Goal: Task Accomplishment & Management: Use online tool/utility

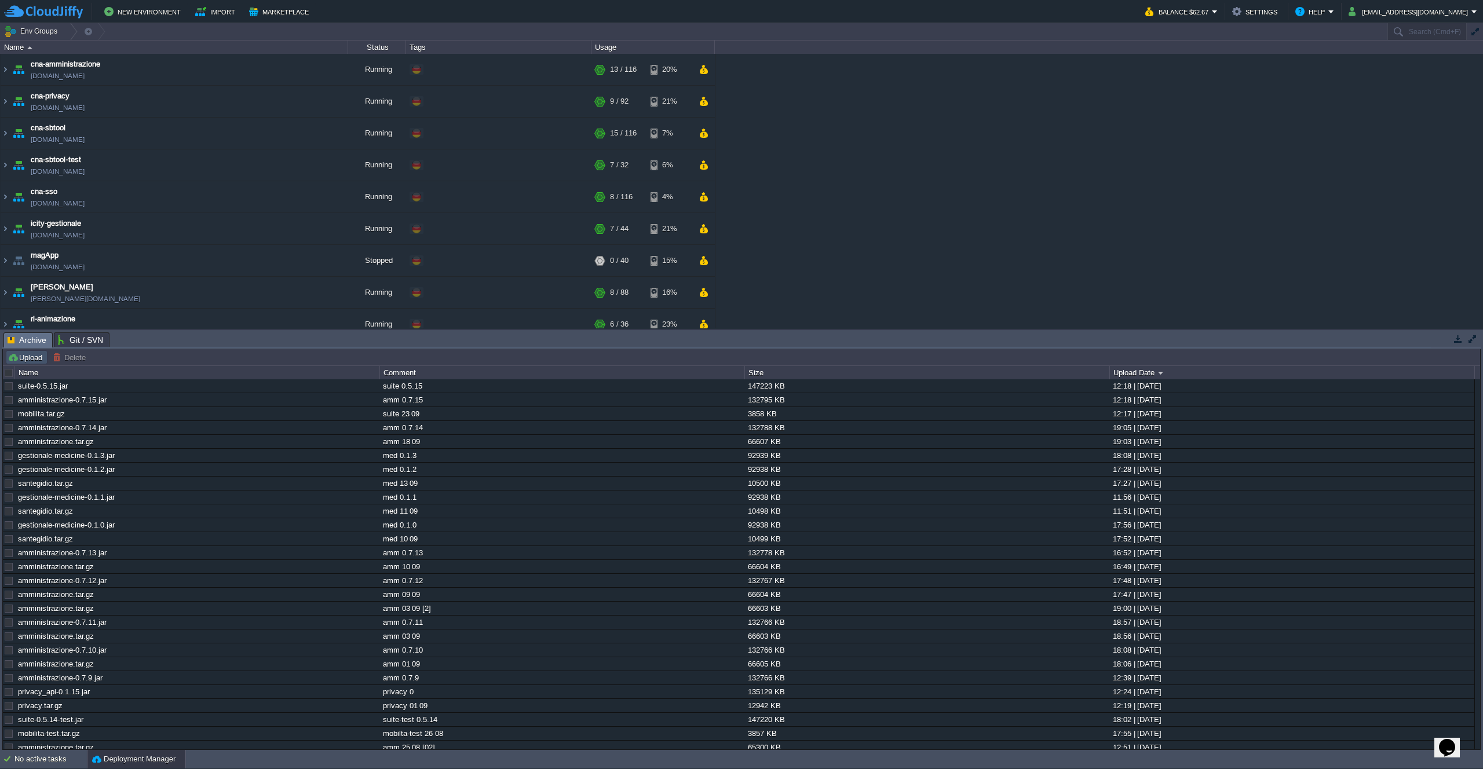
click at [36, 354] on button "Upload" at bounding box center [27, 357] width 38 height 10
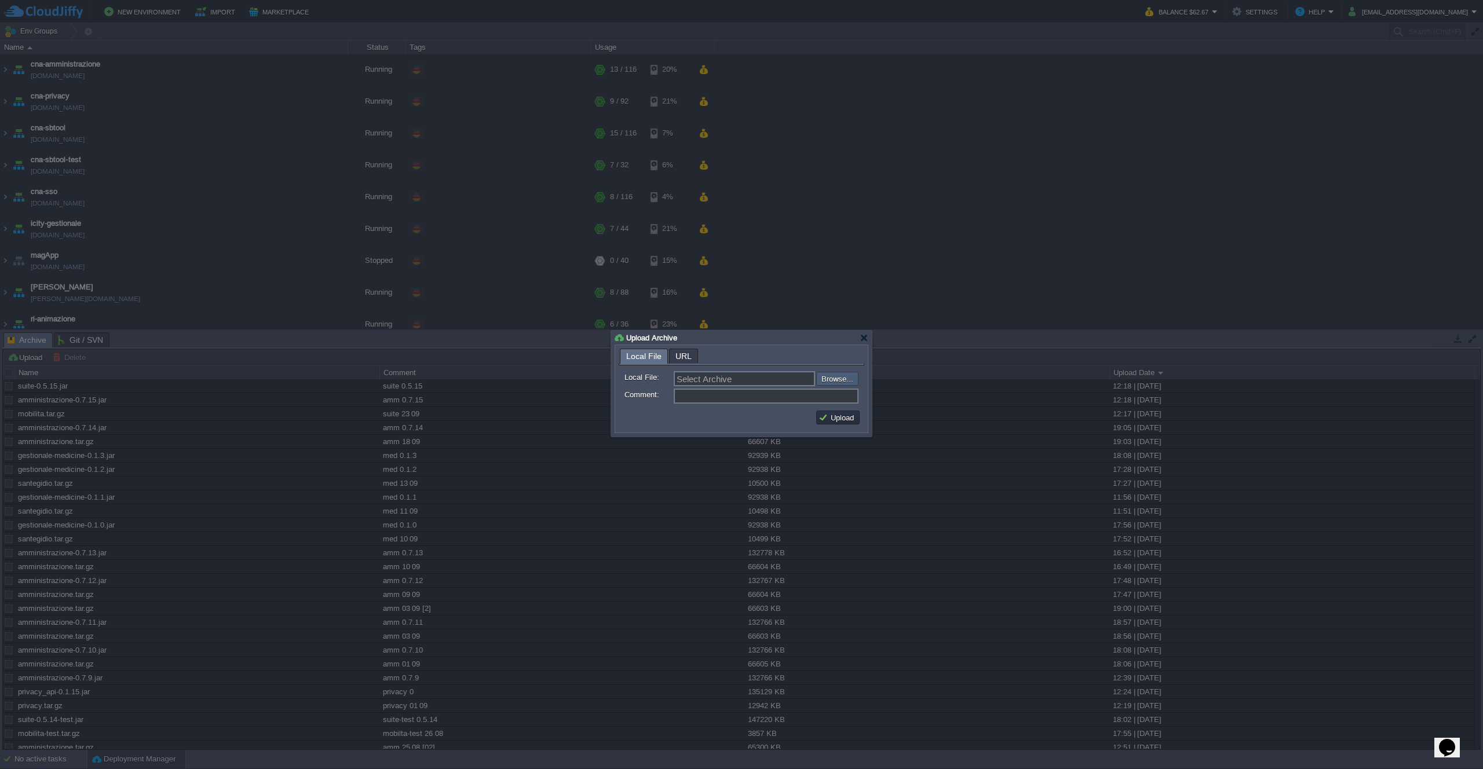
click at [827, 380] on input "file" at bounding box center [785, 379] width 147 height 14
type input "C:\fakepath\amministrazione-0.7.16.jar"
type input "amministrazione-0.7.16.jar"
type input "amm 0.7.16"
click at [848, 413] on button "Upload" at bounding box center [837, 417] width 39 height 10
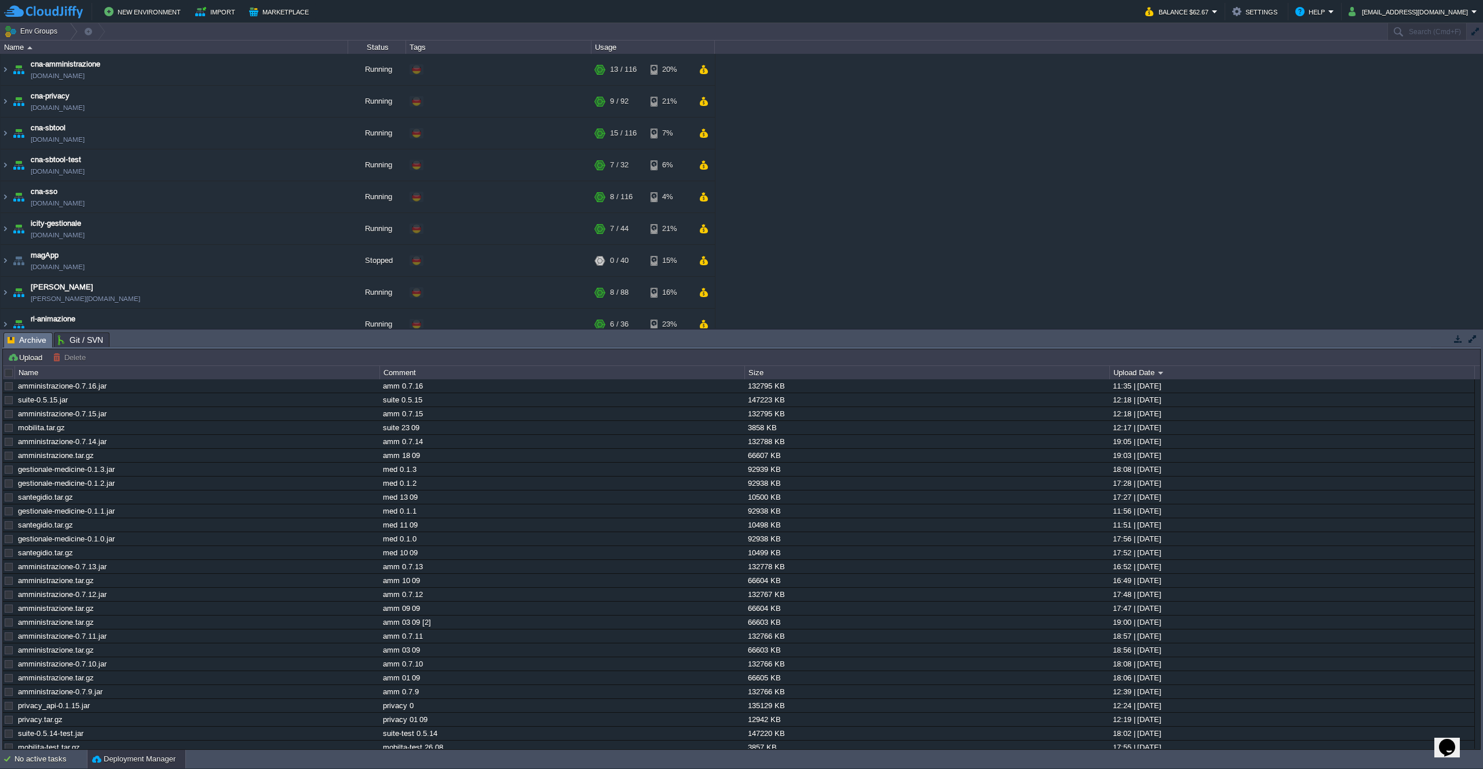
click at [806, 280] on div "cna-amministrazione [DOMAIN_NAME] Running + Add to Env Group RAM 10% CPU 1% 13 …" at bounding box center [741, 191] width 1483 height 275
click at [260, 65] on td at bounding box center [266, 69] width 17 height 17
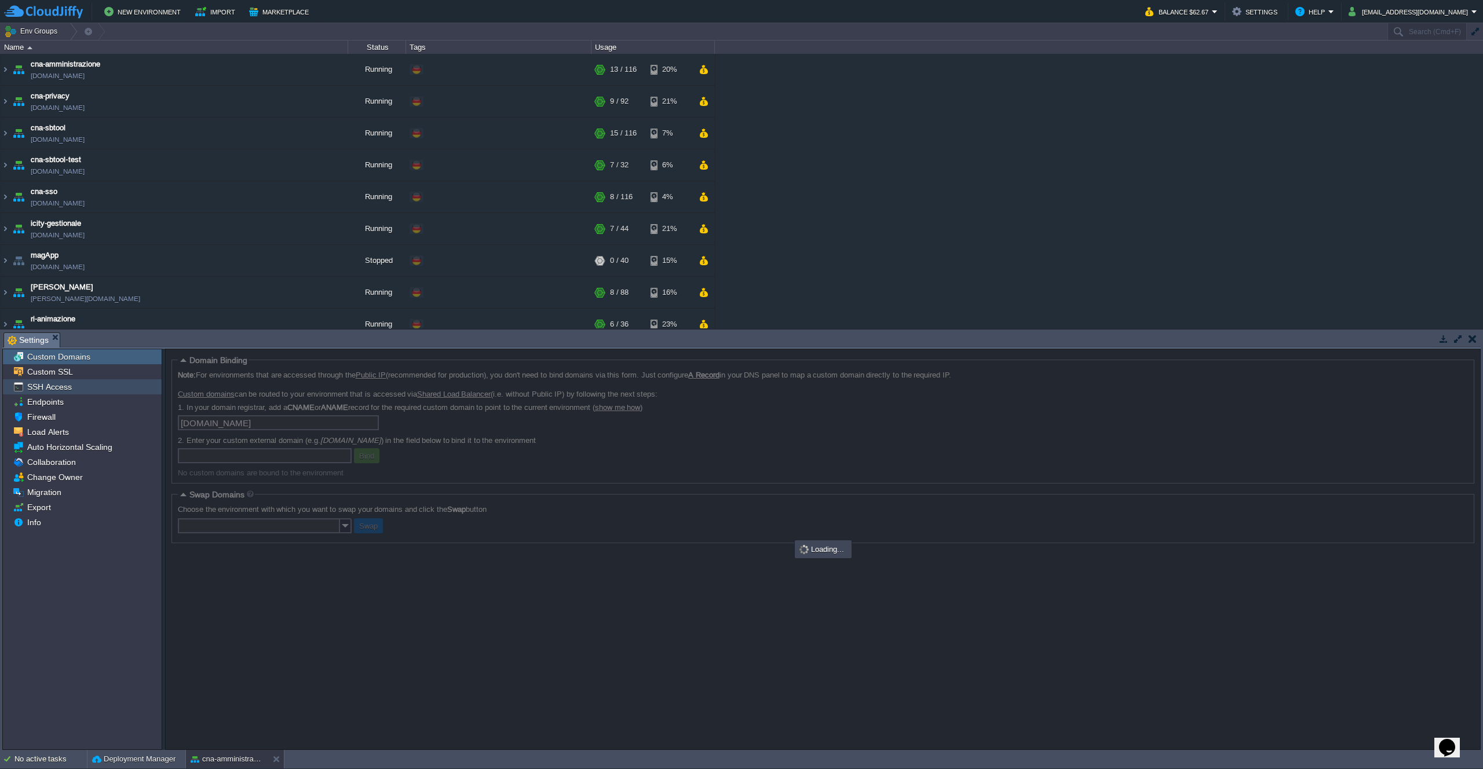
click at [71, 390] on div "SSH Access" at bounding box center [82, 386] width 159 height 15
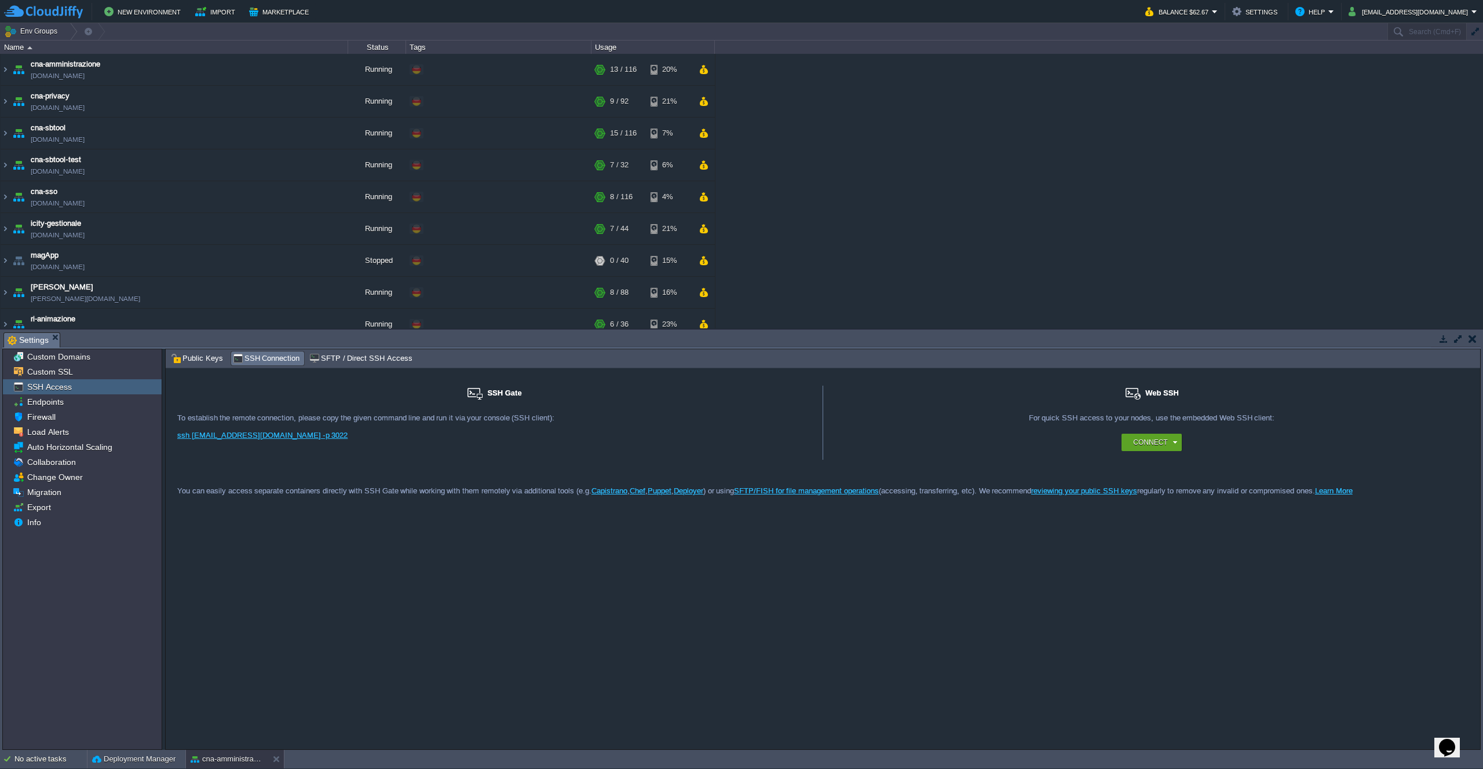
click at [275, 431] on div "For remote connection you require SSH public key to be added to the account. Ad…" at bounding box center [494, 430] width 634 height 35
click at [266, 437] on link "ssh [EMAIL_ADDRESS][DOMAIN_NAME] -p 3022" at bounding box center [262, 435] width 170 height 9
click at [133, 764] on button "Deployment Manager" at bounding box center [133, 759] width 83 height 12
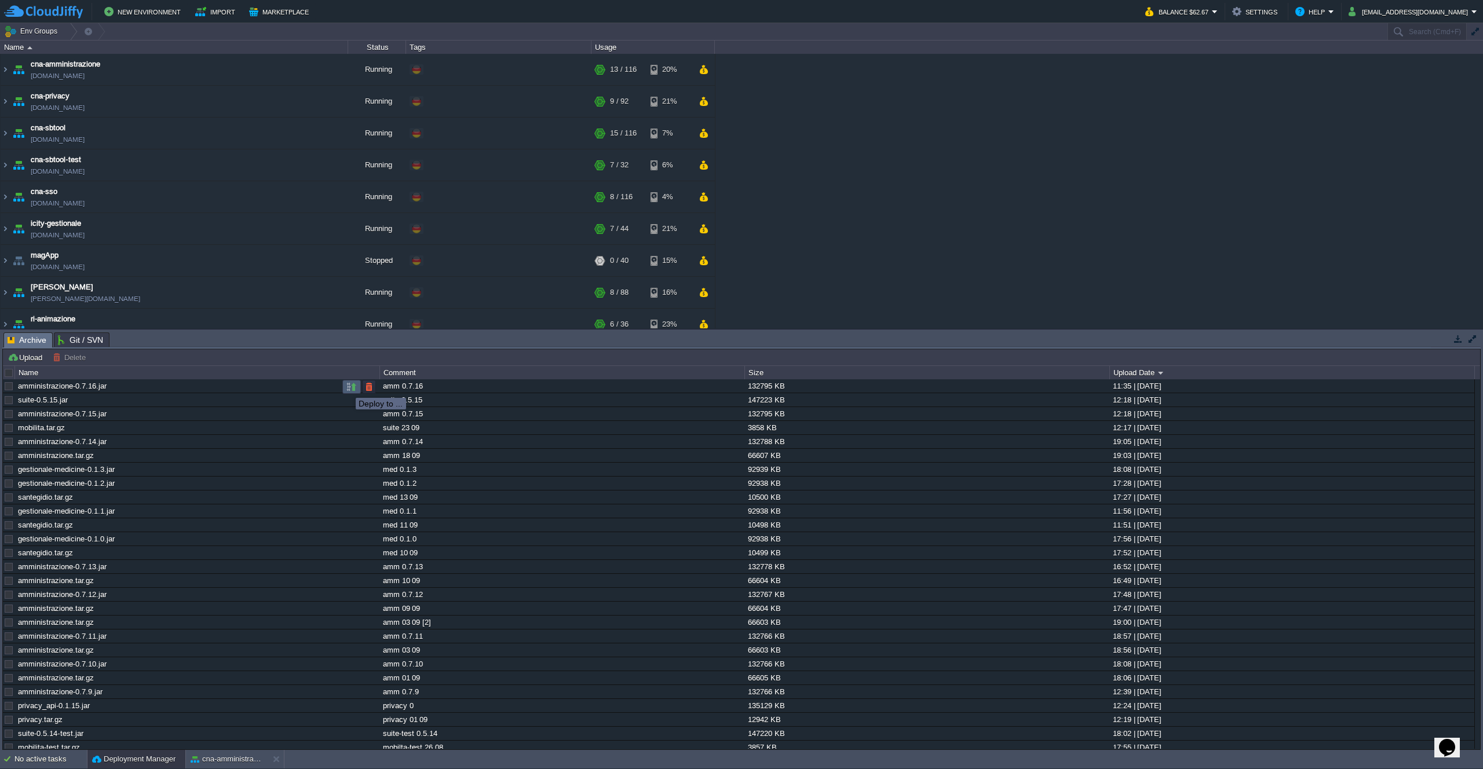
click at [347, 387] on button "button" at bounding box center [351, 387] width 10 height 10
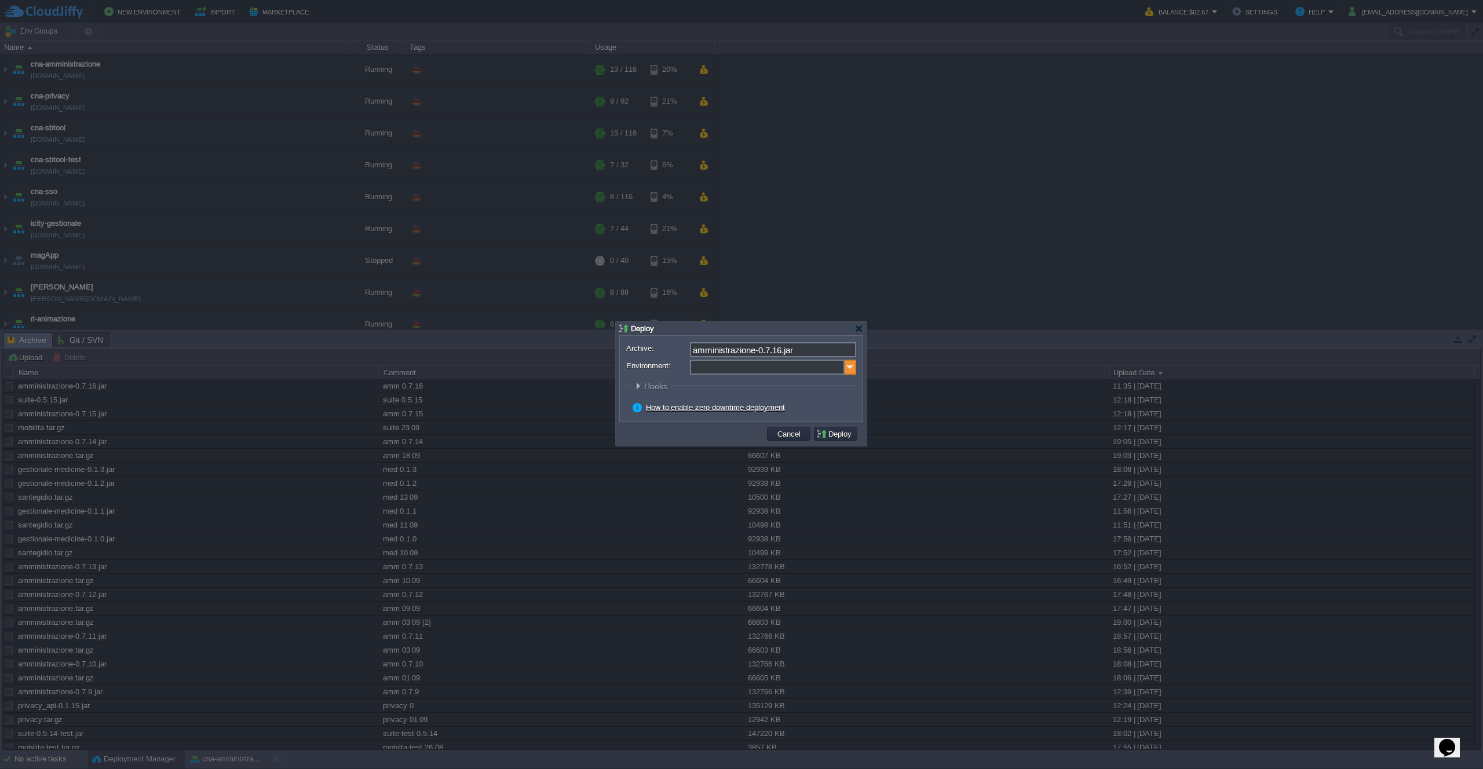
click at [846, 371] on img at bounding box center [850, 367] width 12 height 15
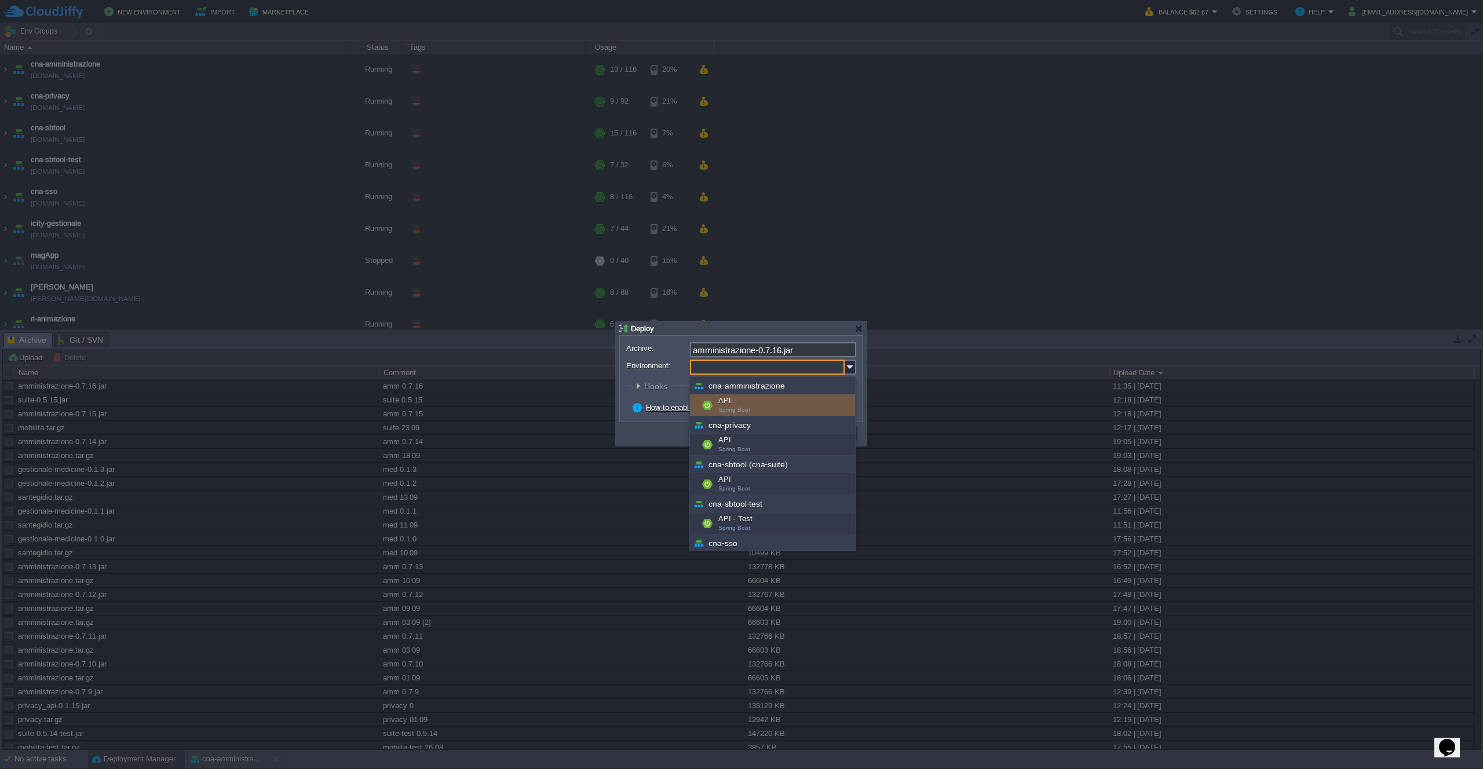
click at [791, 405] on div "API Spring Boot" at bounding box center [772, 405] width 165 height 22
type input "API (cna-amministrazione)"
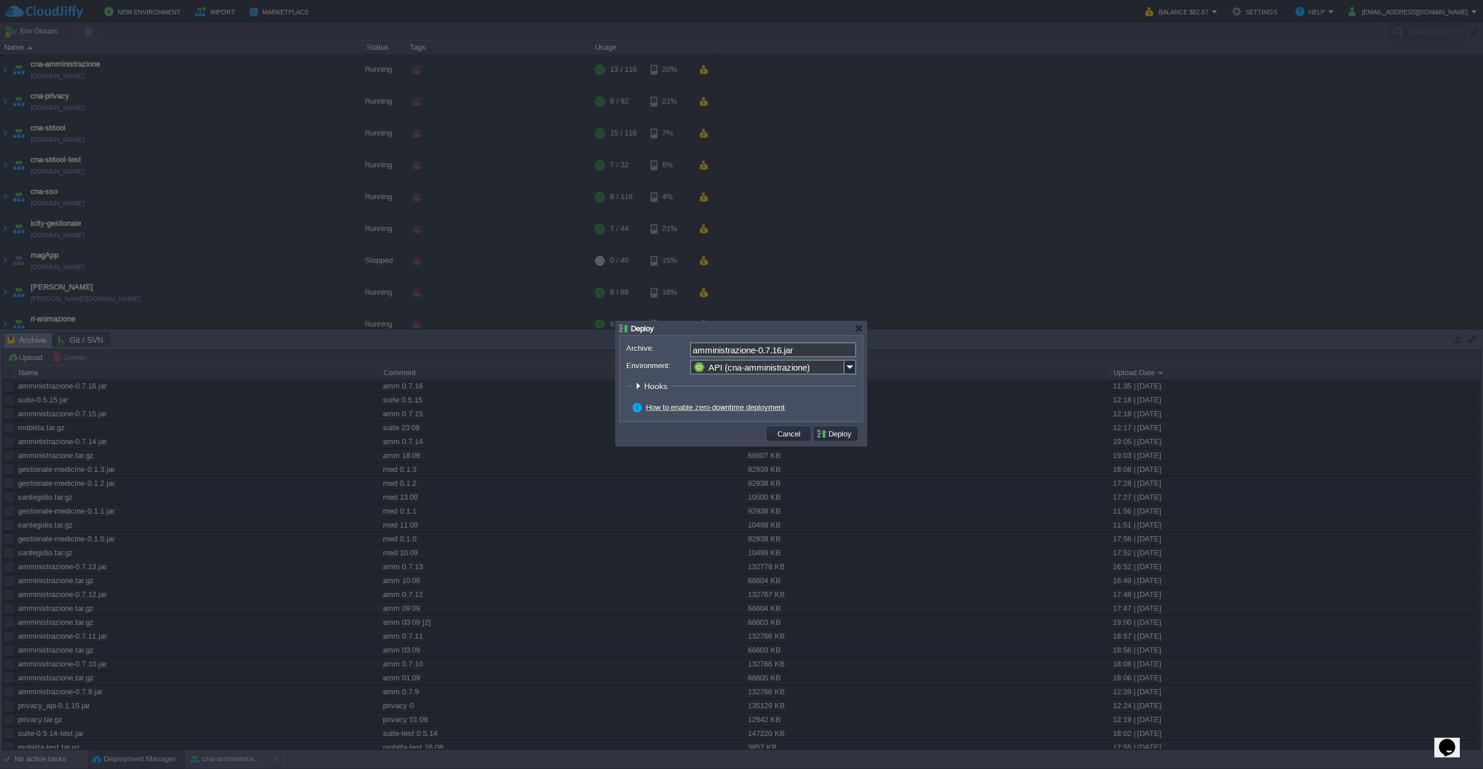
click at [826, 433] on button "Deploy" at bounding box center [835, 434] width 39 height 10
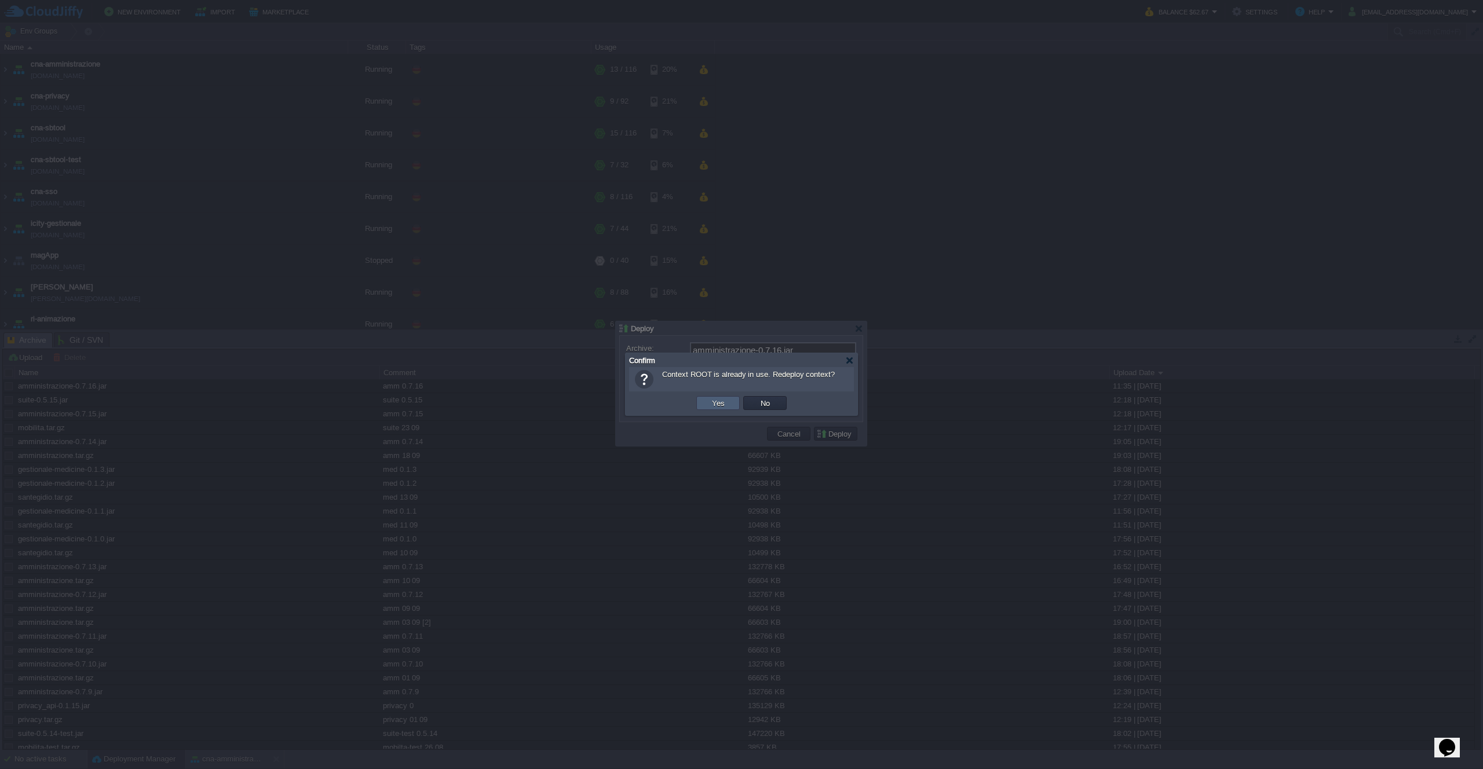
click at [704, 404] on td "Yes" at bounding box center [717, 403] width 43 height 14
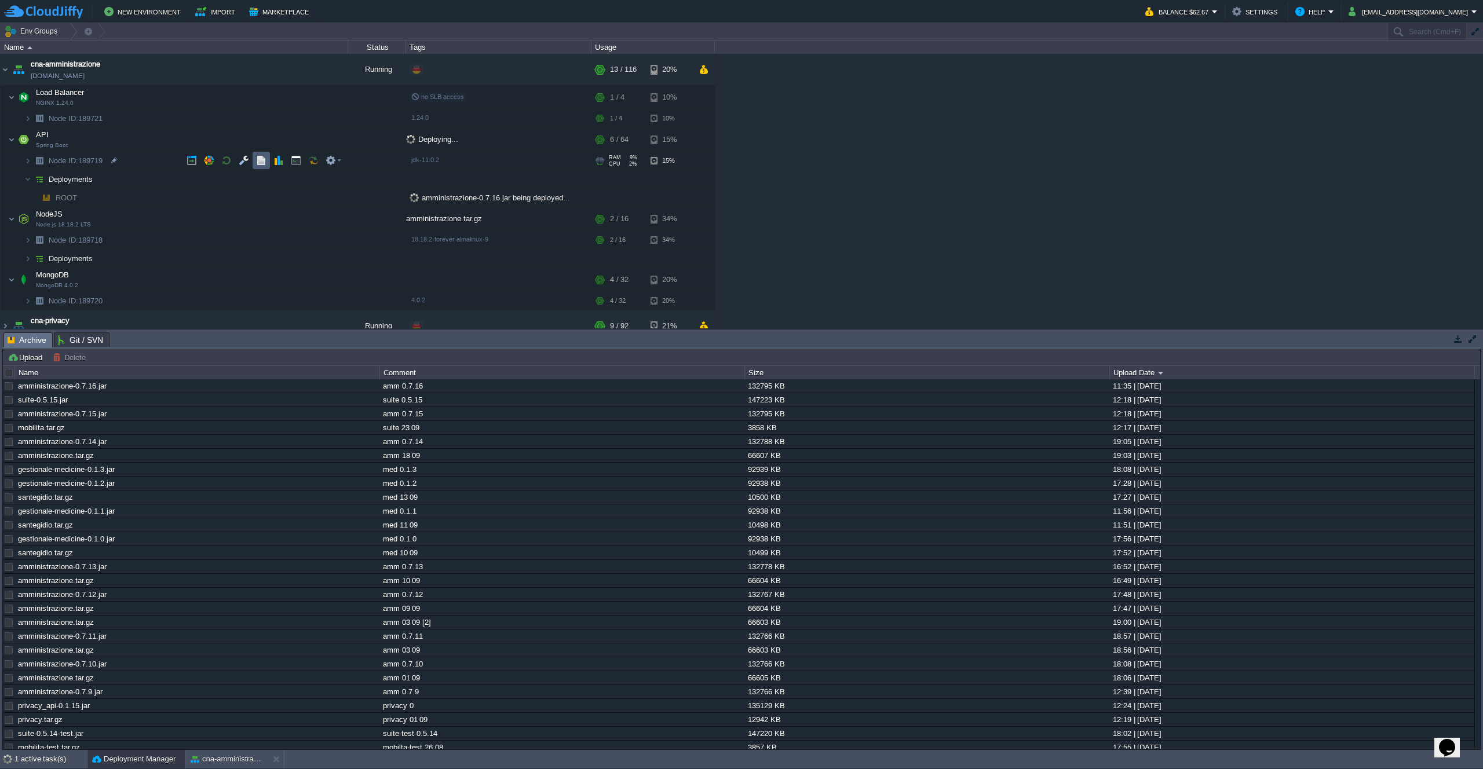
click at [259, 163] on button "button" at bounding box center [261, 160] width 10 height 10
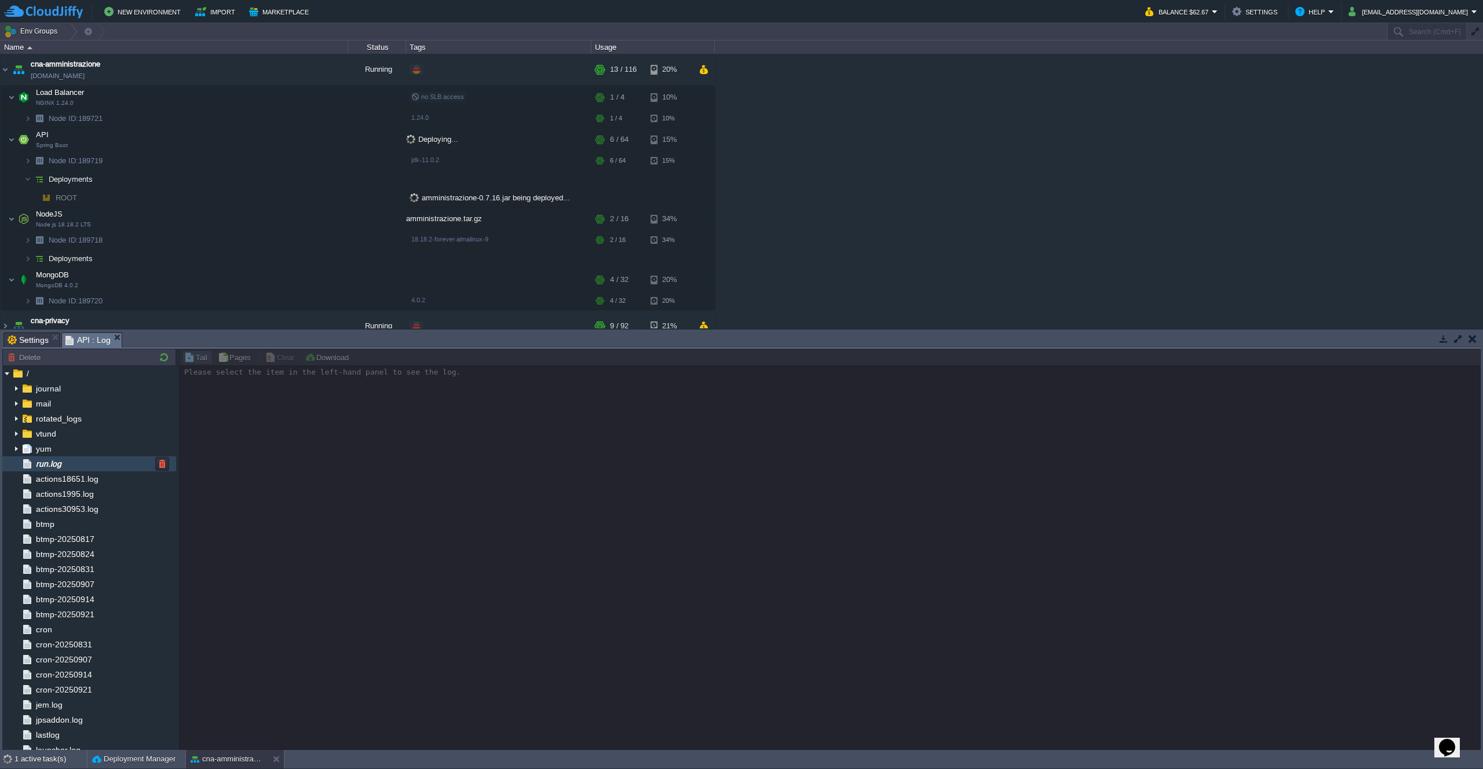
click at [74, 466] on div "run.log" at bounding box center [89, 463] width 174 height 15
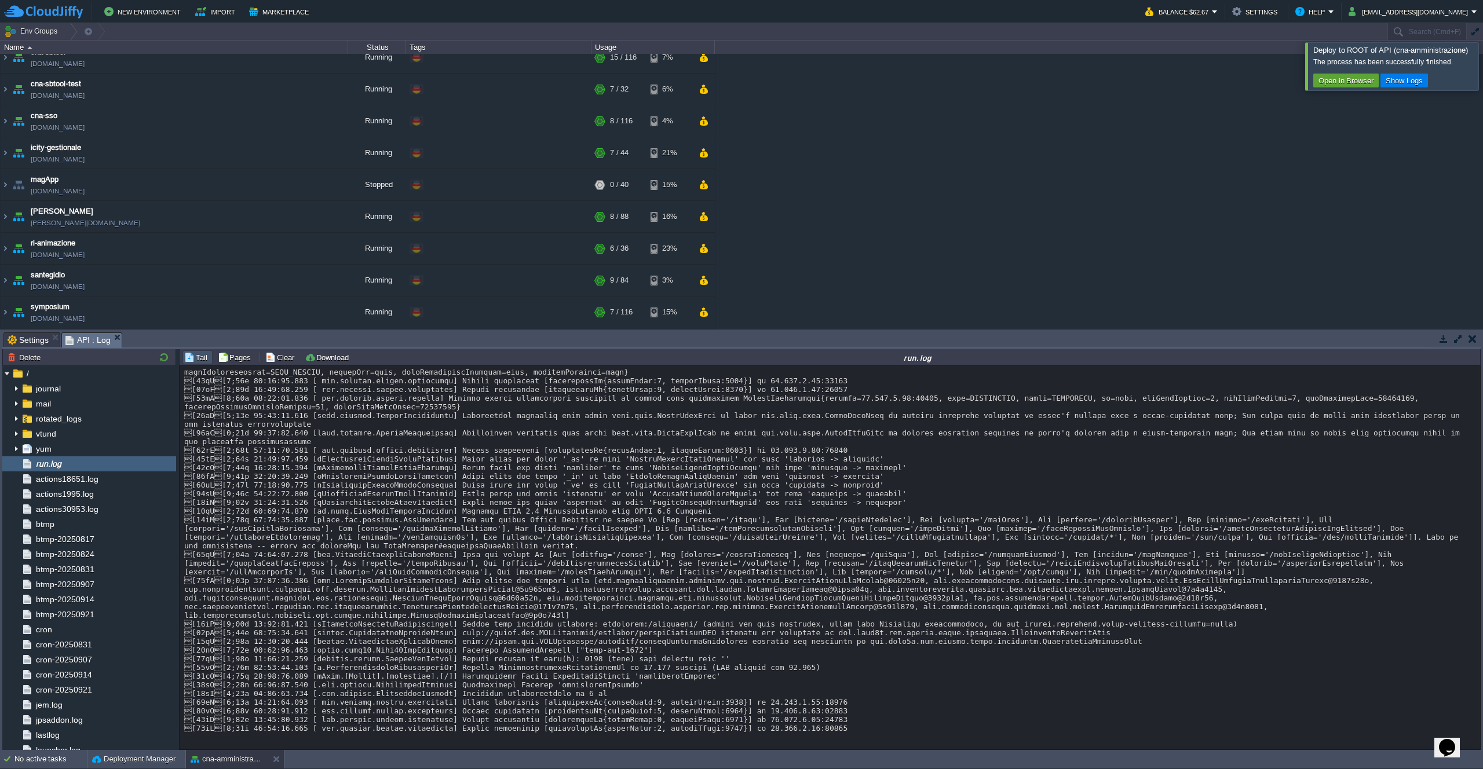
scroll to position [9158, 0]
